Goal: Navigation & Orientation: Find specific page/section

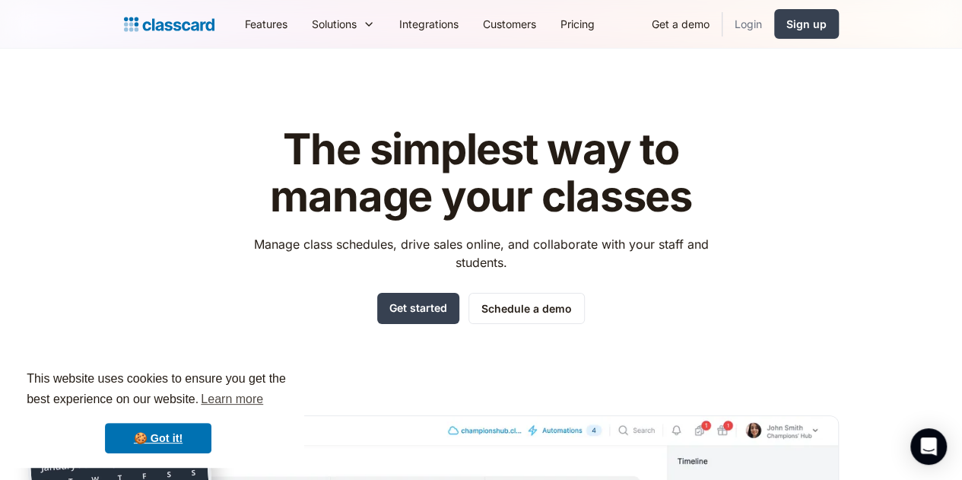
click at [774, 26] on link "Login" at bounding box center [749, 24] width 52 height 34
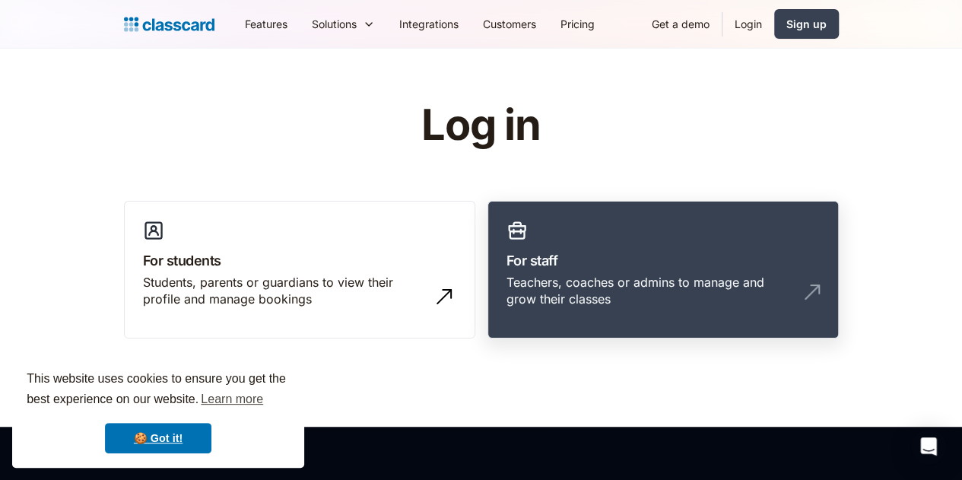
click at [675, 258] on h3 "For staff" at bounding box center [663, 260] width 313 height 21
